Goal: Find specific page/section: Find specific page/section

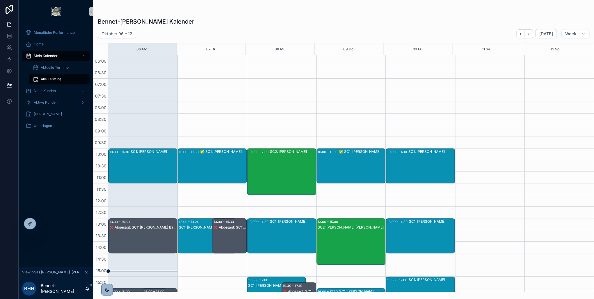
scroll to position [136, 0]
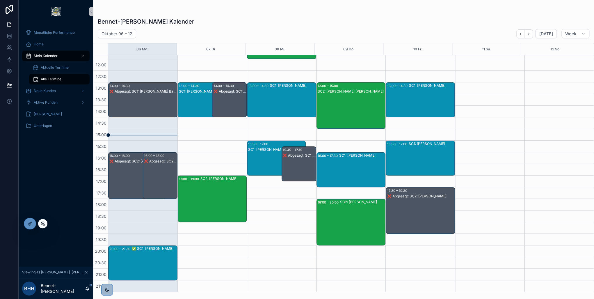
click at [42, 222] on icon at bounding box center [42, 223] width 5 height 5
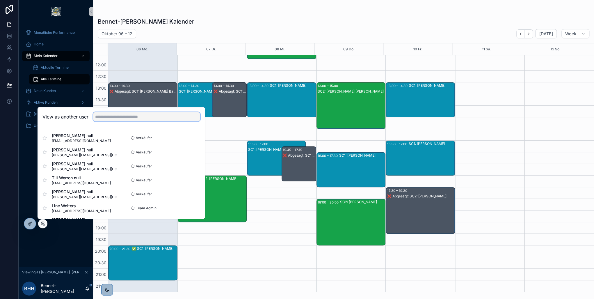
click at [124, 118] on input "text" at bounding box center [146, 116] width 107 height 9
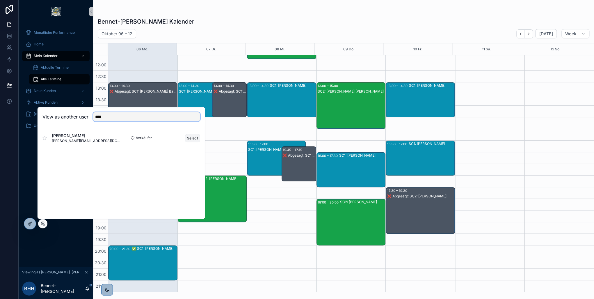
type input "****"
click at [192, 136] on button "Select" at bounding box center [192, 138] width 15 height 8
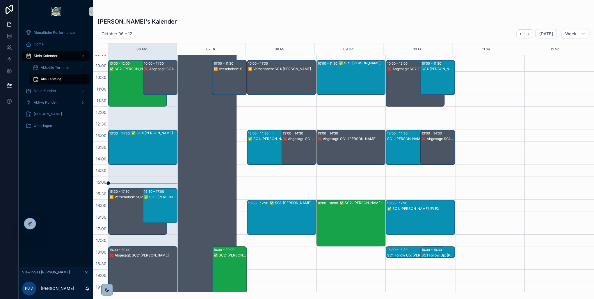
scroll to position [89, 0]
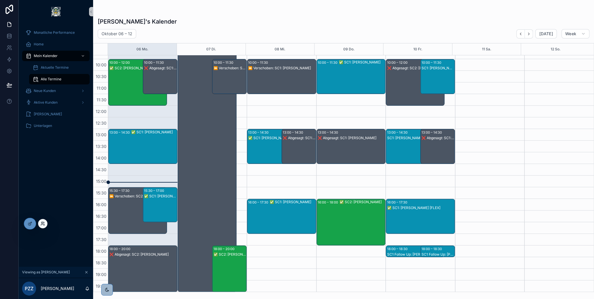
click at [43, 221] on icon at bounding box center [42, 223] width 5 height 5
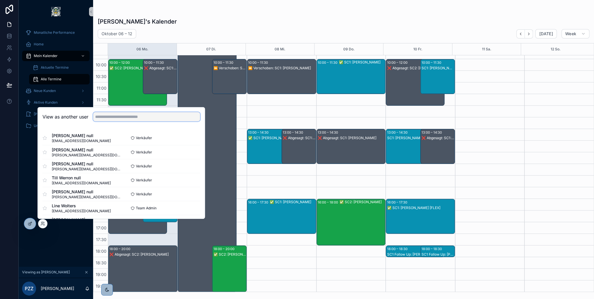
click at [121, 118] on input "text" at bounding box center [146, 116] width 107 height 9
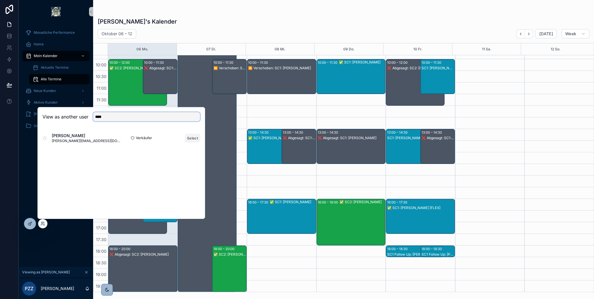
type input "****"
click at [191, 137] on button "Select" at bounding box center [192, 138] width 15 height 8
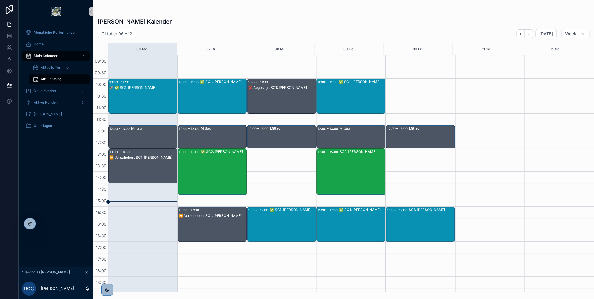
scroll to position [47, 0]
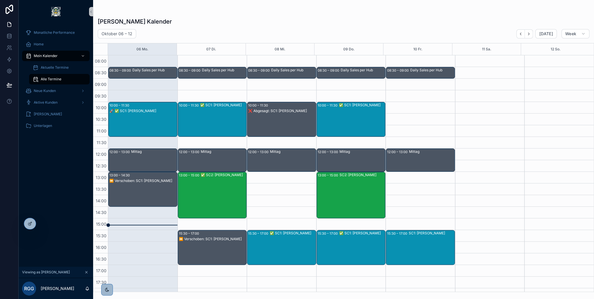
click at [218, 179] on div "✅ SC2: Christel Roicke" at bounding box center [224, 194] width 46 height 45
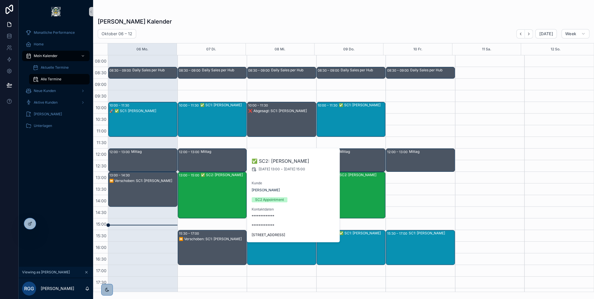
click at [279, 20] on div "Riccardo Großmann's Kalender" at bounding box center [344, 21] width 492 height 8
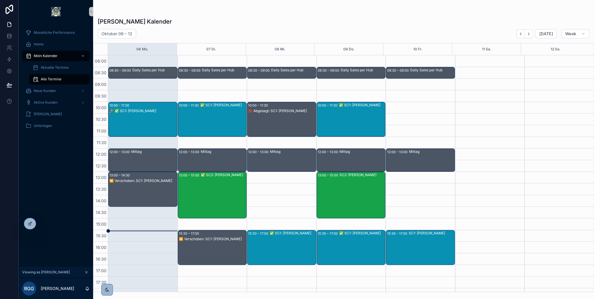
drag, startPoint x: 223, startPoint y: 10, endPoint x: 100, endPoint y: 2, distance: 123.1
click at [223, 10] on div "scrollable content" at bounding box center [344, 11] width 492 height 5
click at [42, 224] on icon at bounding box center [42, 223] width 5 height 5
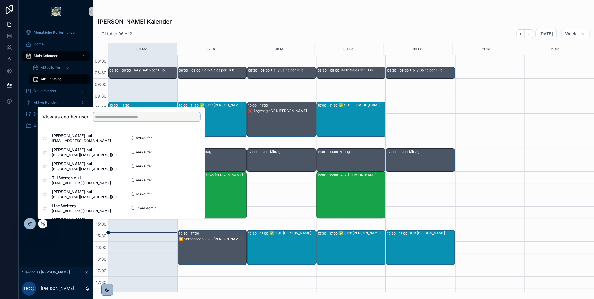
click at [118, 116] on input "text" at bounding box center [146, 116] width 107 height 9
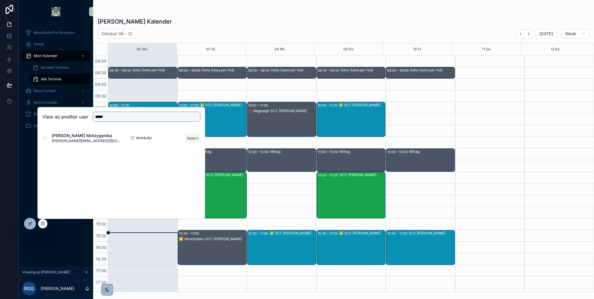
type input "*****"
click at [191, 137] on button "Select" at bounding box center [192, 138] width 15 height 8
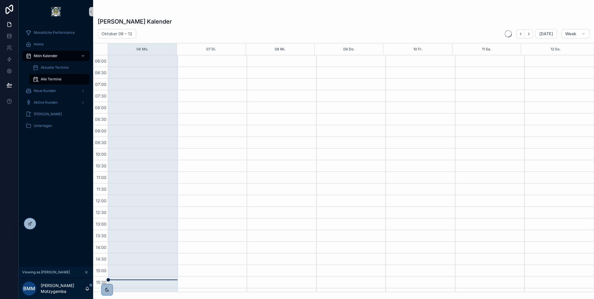
scroll to position [136, 0]
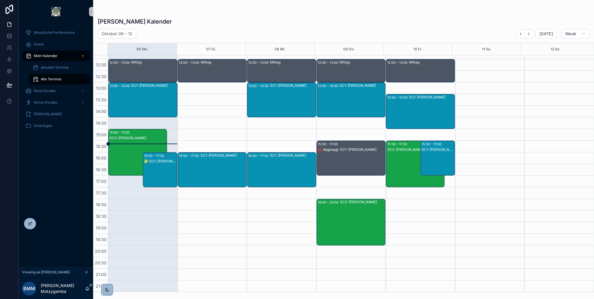
click at [135, 136] on div "SC2: Sybille Waber-Arfaoui" at bounding box center [137, 138] width 57 height 5
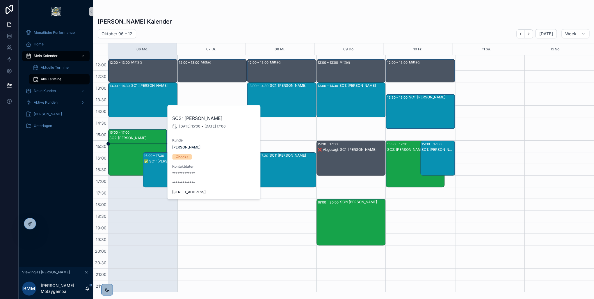
click at [260, 13] on div "scrollable content" at bounding box center [344, 11] width 492 height 5
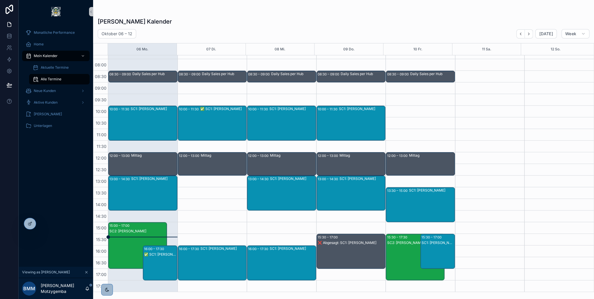
scroll to position [89, 0]
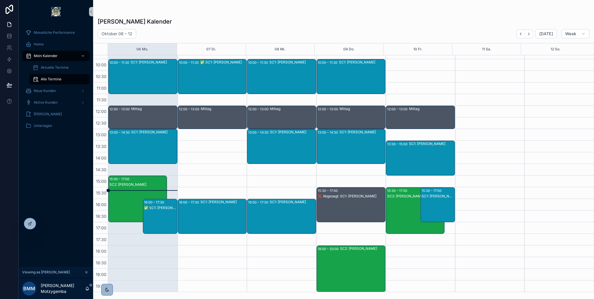
click at [134, 184] on div "SC2: Sybille Waber-Arfaoui" at bounding box center [137, 184] width 57 height 5
click at [138, 187] on div "SC2: Sybille Waber-Arfaoui" at bounding box center [137, 184] width 57 height 5
click at [130, 188] on div "SC2: Sybille Waber-Arfaoui" at bounding box center [137, 204] width 57 height 45
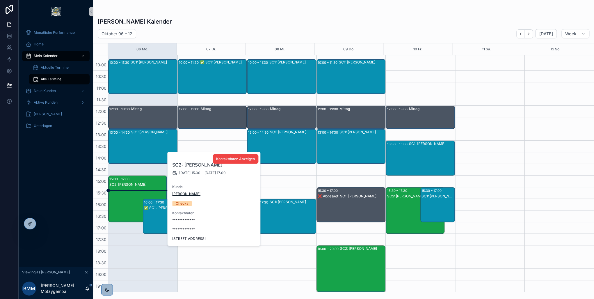
click at [191, 194] on span "Sybille Waber-Arfaoui" at bounding box center [186, 194] width 28 height 5
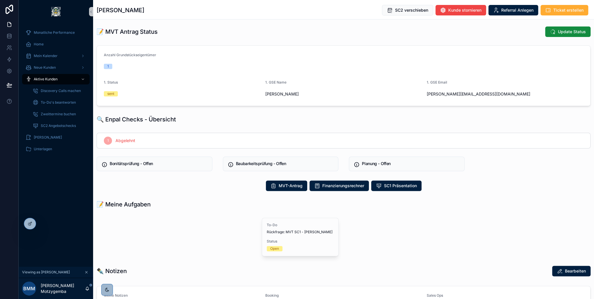
scroll to position [163, 0]
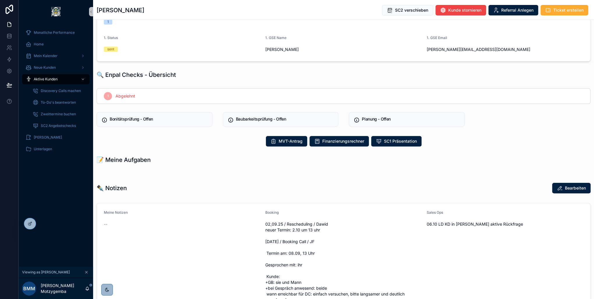
drag, startPoint x: 164, startPoint y: 10, endPoint x: 95, endPoint y: 10, distance: 69.9
click at [95, 10] on div "Sybille Waber-Arfaoui SC2 verschieben Kunde stornieren Referral Anlegen Ticket …" at bounding box center [343, 10] width 501 height 20
